Goal: Navigation & Orientation: Find specific page/section

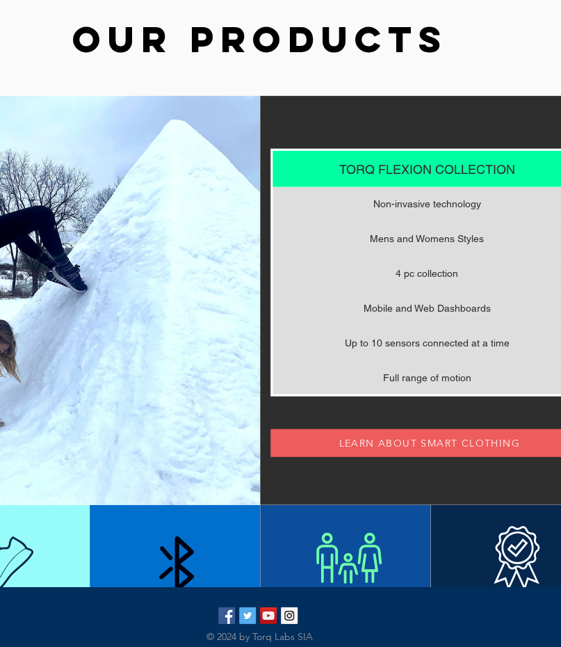
scroll to position [882, 83]
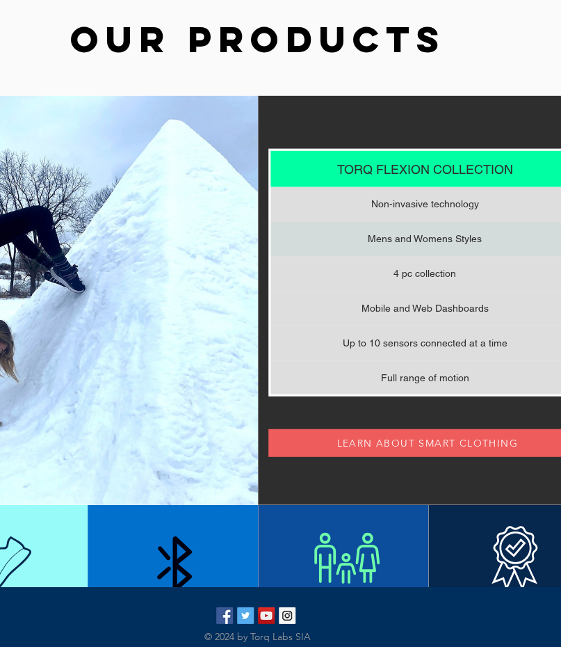
click at [350, 243] on div "Mens and Womens Styles" at bounding box center [425, 239] width 309 height 35
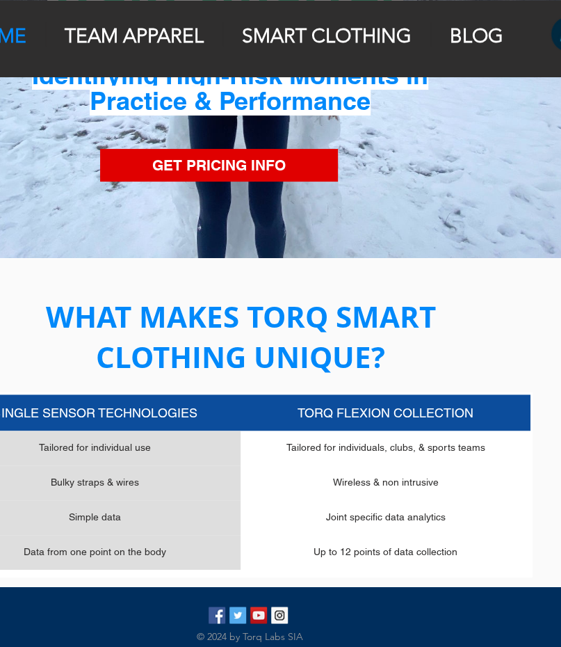
scroll to position [229, 90]
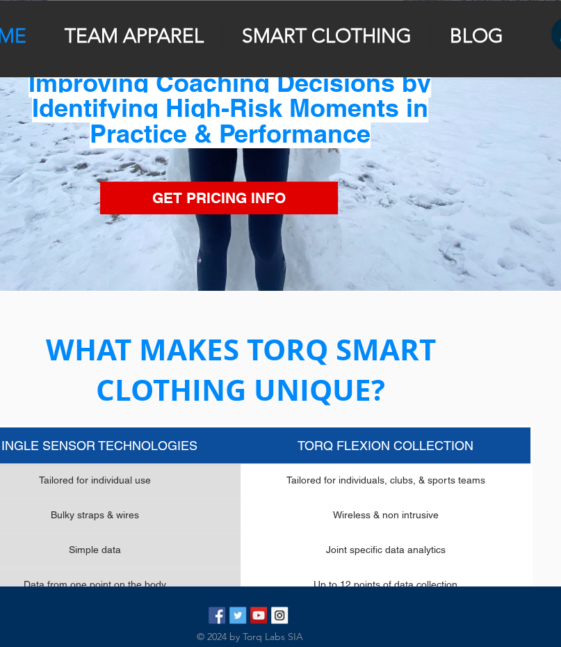
click at [294, 27] on p "SMART CLOTHING" at bounding box center [327, 36] width 184 height 24
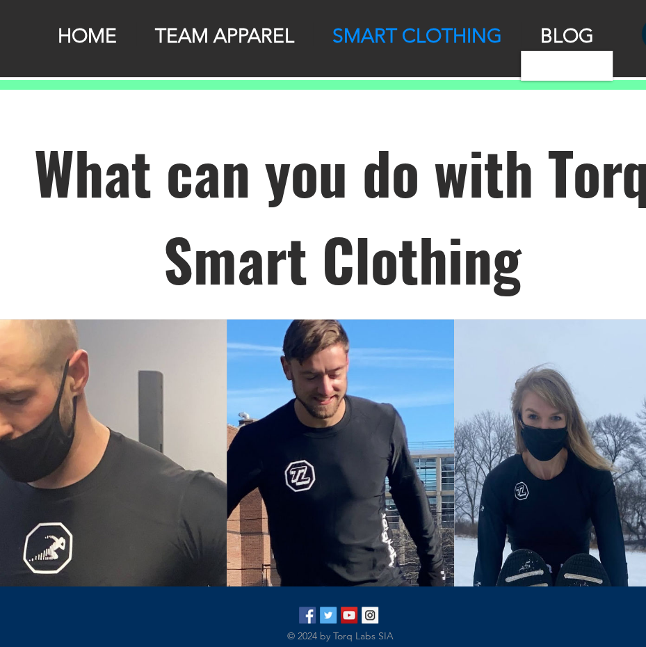
click at [551, 37] on p "BLOG" at bounding box center [566, 36] width 67 height 24
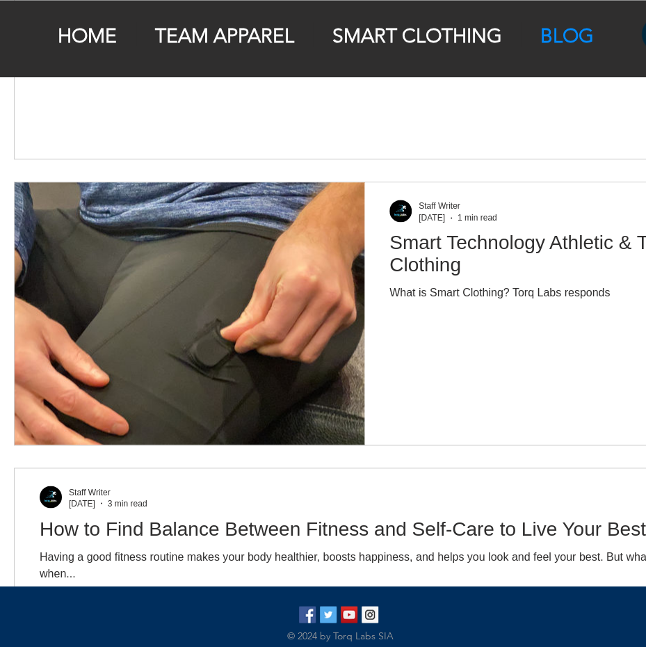
scroll to position [536, 0]
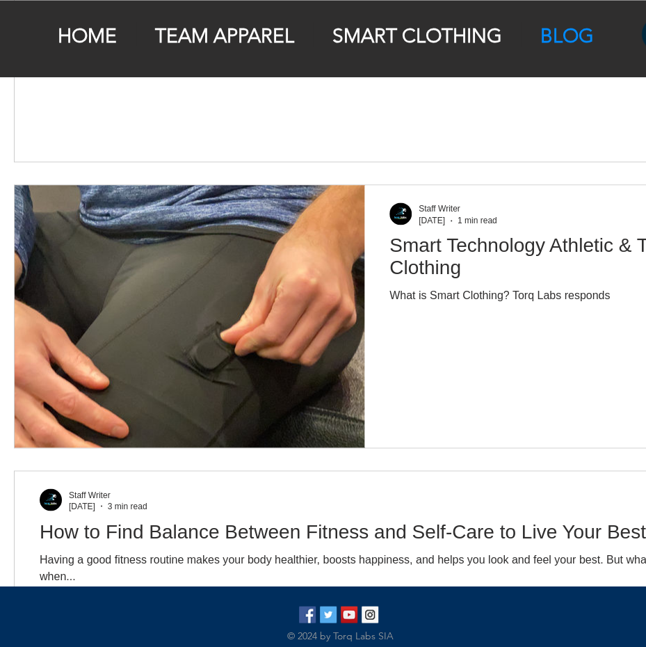
click at [197, 33] on p "TEAM APPAREL" at bounding box center [224, 36] width 153 height 24
